Goal: Navigation & Orientation: Find specific page/section

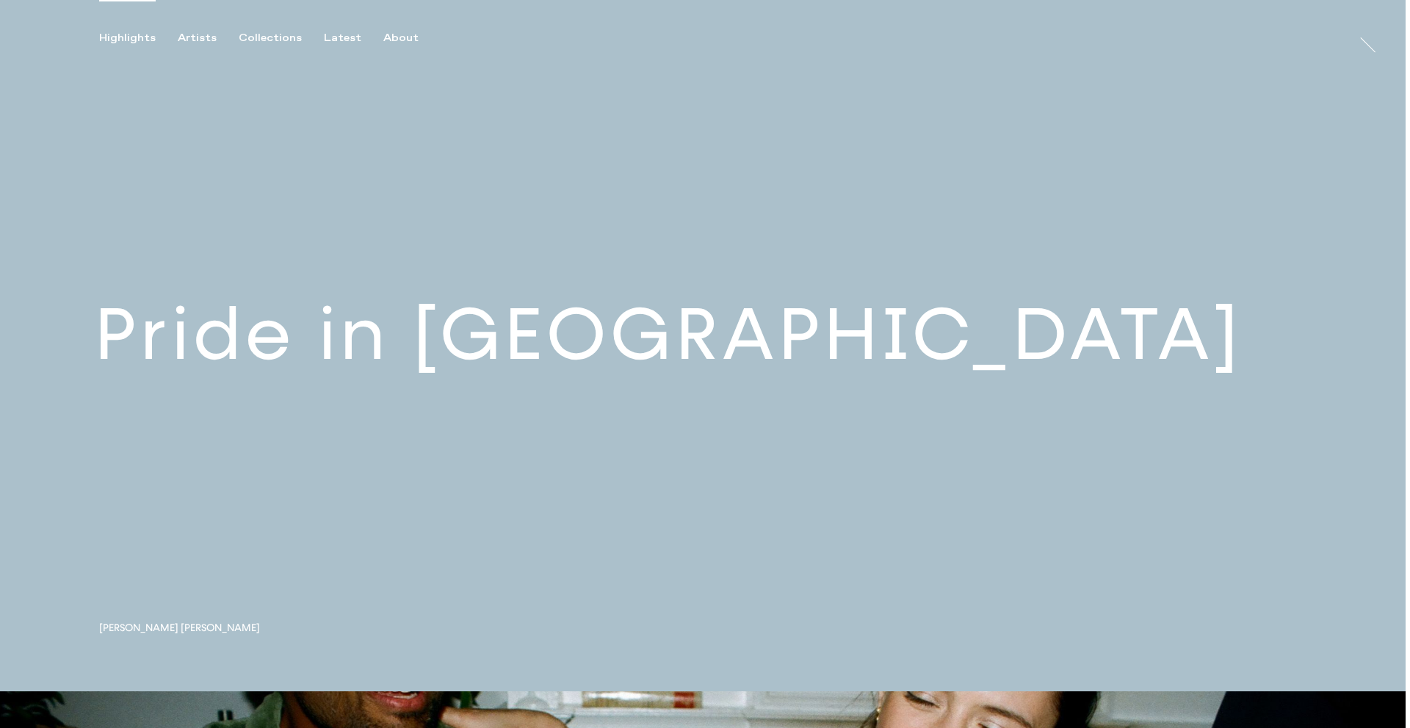
click at [434, 358] on link at bounding box center [702, 346] width 1405 height 692
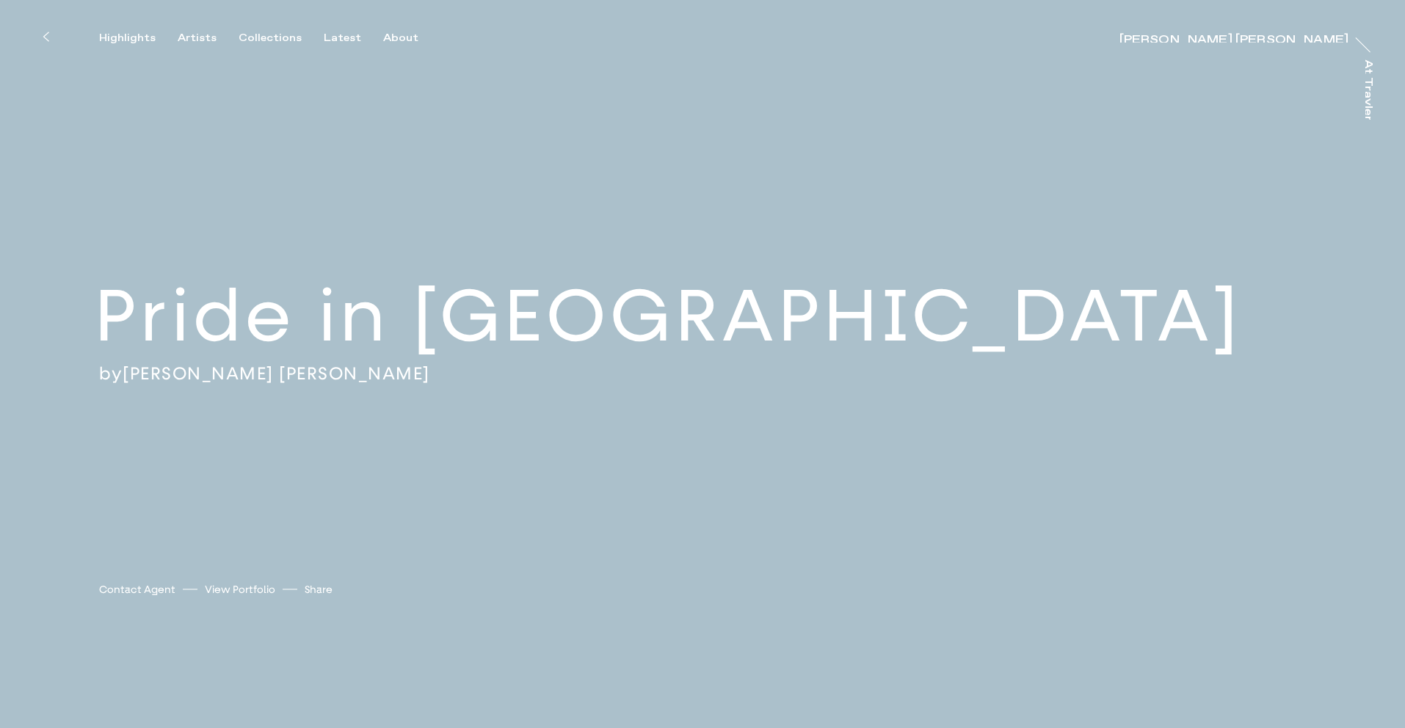
click at [174, 38] on button "Highlights" at bounding box center [138, 38] width 79 height 13
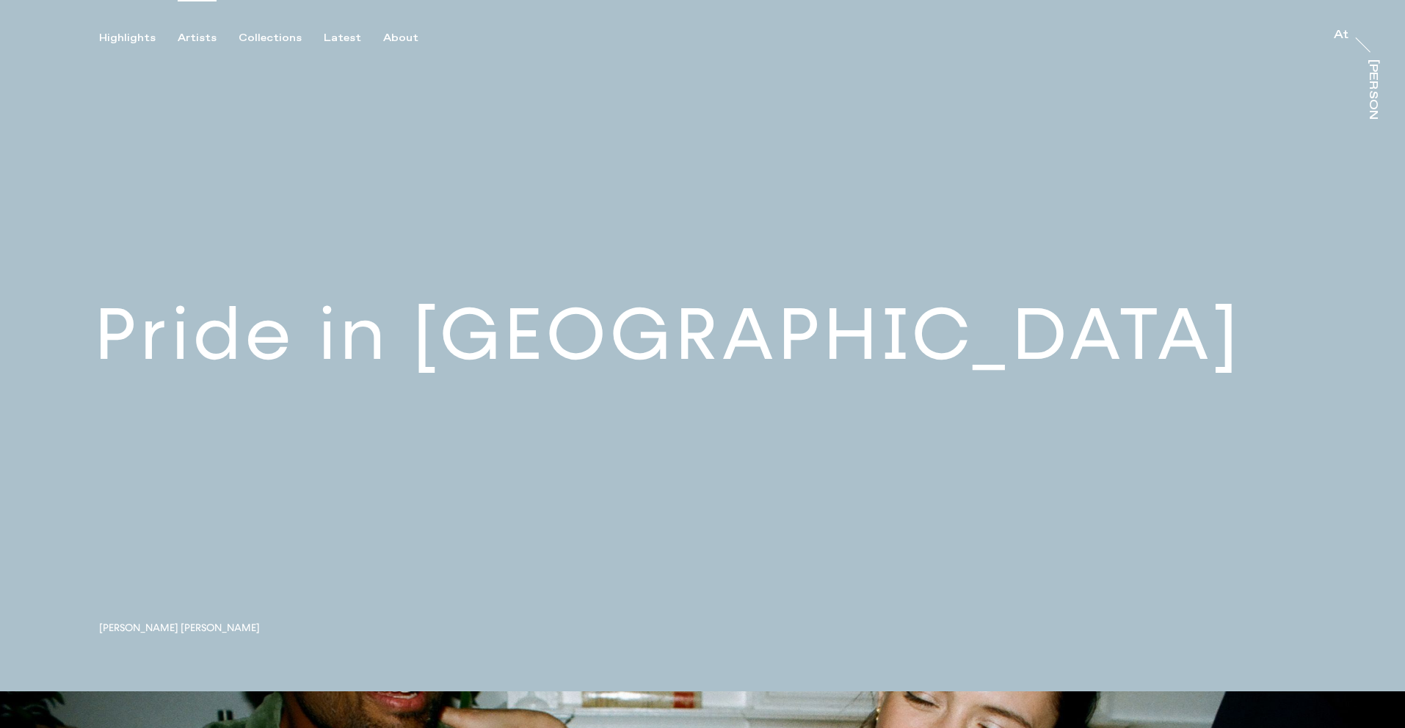
click at [184, 40] on div "Artists" at bounding box center [197, 38] width 39 height 13
click at [193, 37] on div "Artists" at bounding box center [197, 38] width 39 height 13
